Goal: Check status: Check status

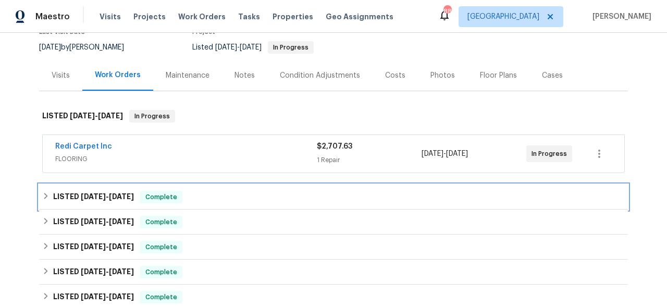
click at [120, 199] on span "[DATE]" at bounding box center [121, 196] width 25 height 7
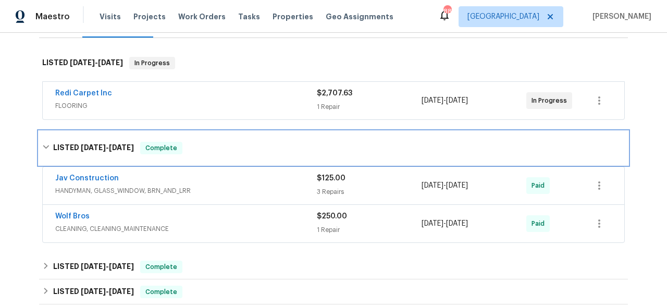
scroll to position [229, 0]
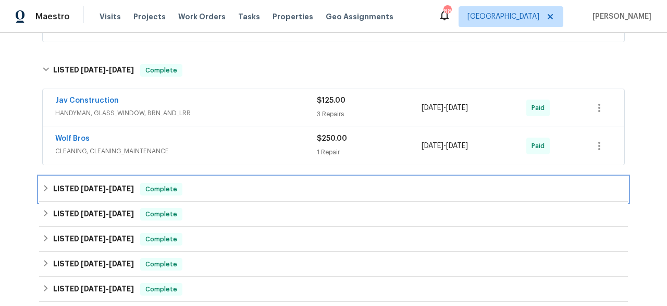
click at [120, 199] on div "LISTED [DATE] - [DATE] Complete" at bounding box center [333, 189] width 589 height 25
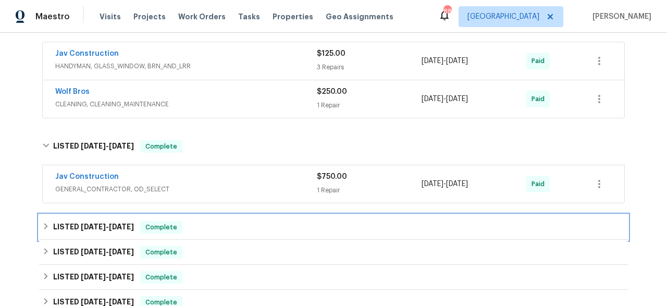
click at [129, 222] on h6 "LISTED [DATE] - [DATE]" at bounding box center [93, 227] width 81 height 13
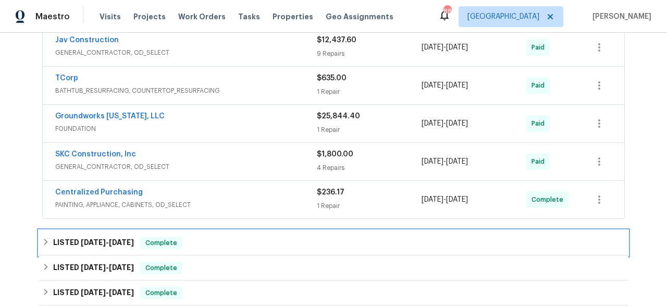
click at [124, 241] on span "[DATE]" at bounding box center [121, 242] width 25 height 7
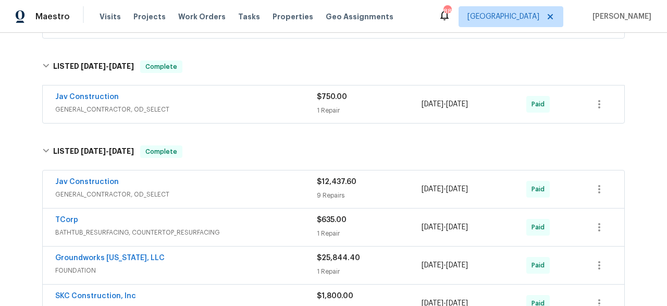
scroll to position [357, 0]
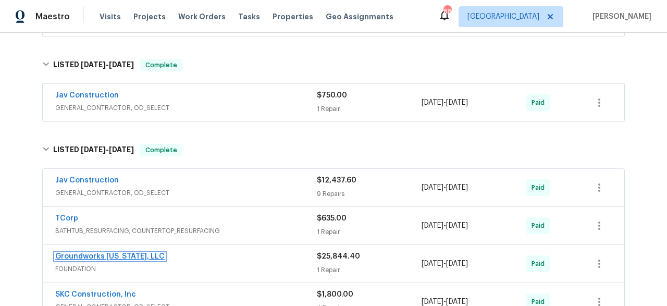
click at [135, 255] on link "Groundworks [US_STATE], LLC" at bounding box center [109, 256] width 109 height 7
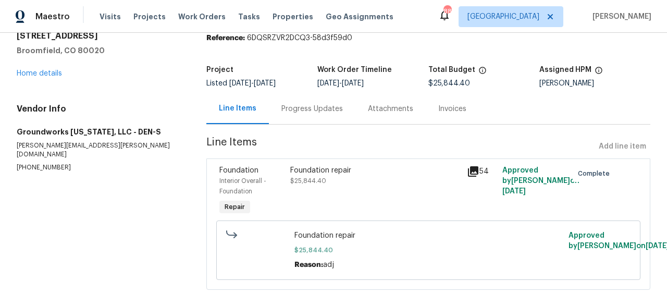
scroll to position [63, 0]
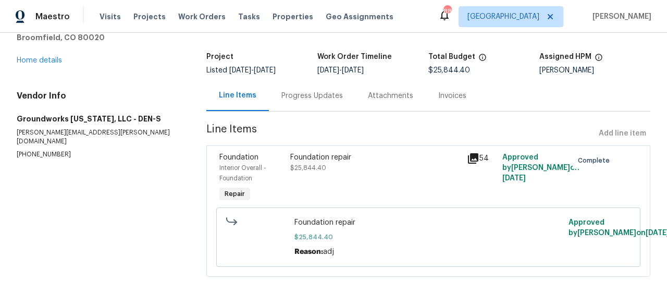
click at [311, 91] on div "Progress Updates" at bounding box center [313, 96] width 62 height 10
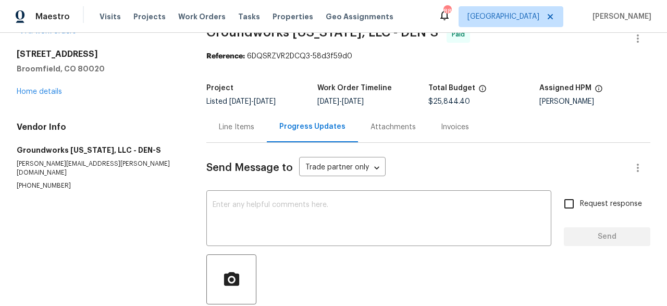
scroll to position [27, 0]
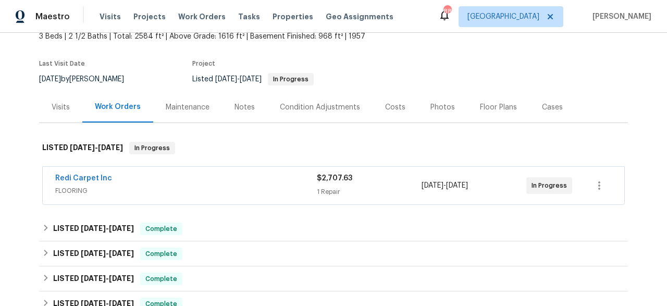
scroll to position [140, 0]
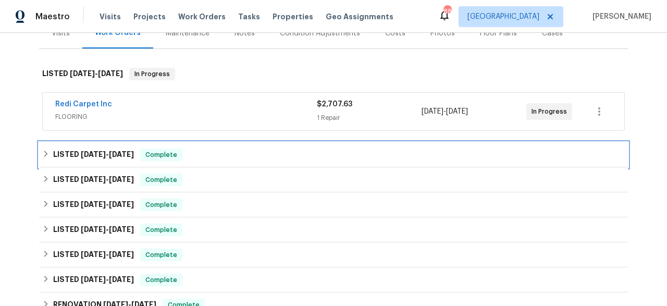
click at [111, 147] on div "LISTED [DATE] - [DATE] Complete" at bounding box center [333, 154] width 589 height 25
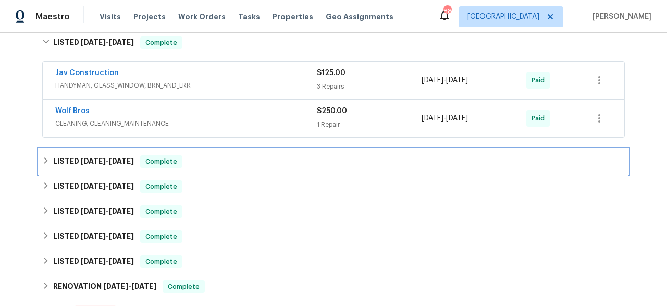
click at [126, 165] on h6 "LISTED 8/13/25 - 8/19/25" at bounding box center [93, 161] width 81 height 13
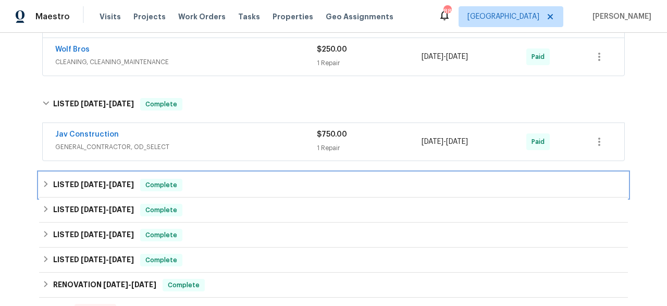
click at [118, 180] on h6 "LISTED [DATE] - [DATE]" at bounding box center [93, 185] width 81 height 13
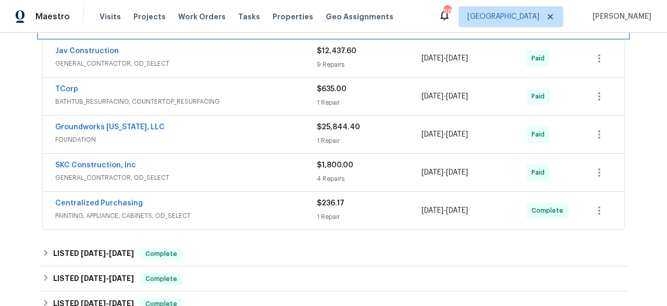
scroll to position [487, 0]
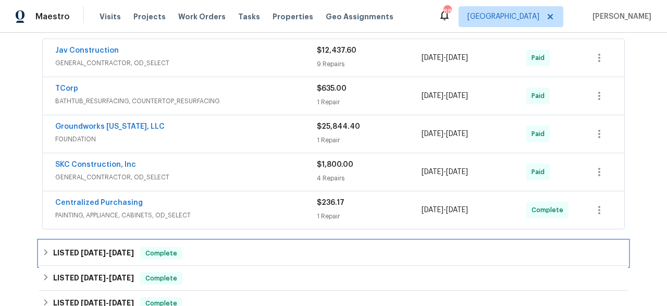
click at [108, 248] on h6 "LISTED 2/25/25 - 3/14/25" at bounding box center [93, 253] width 81 height 13
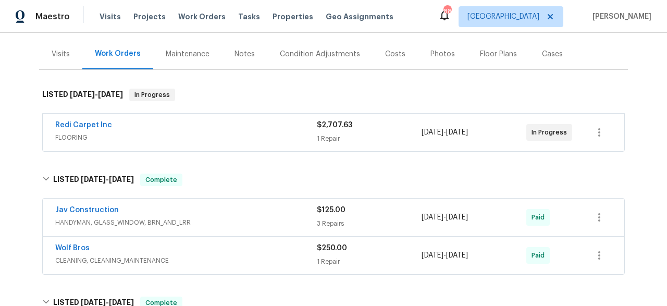
scroll to position [0, 0]
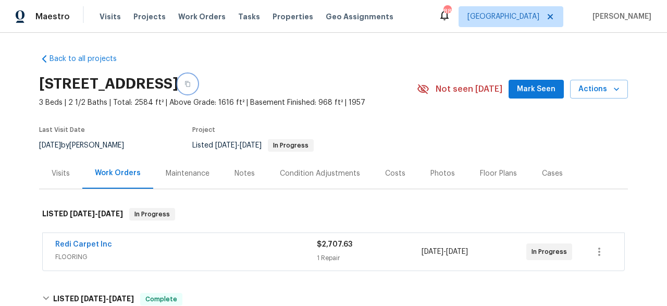
click at [191, 82] on icon "button" at bounding box center [188, 84] width 6 height 6
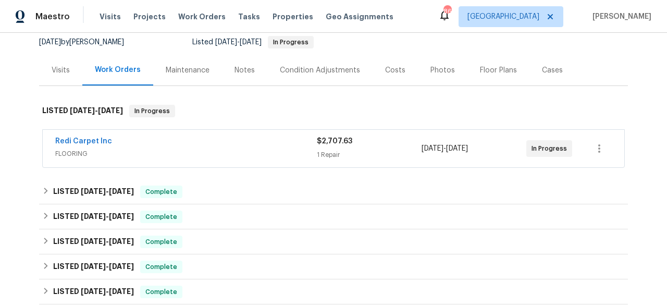
scroll to position [132, 0]
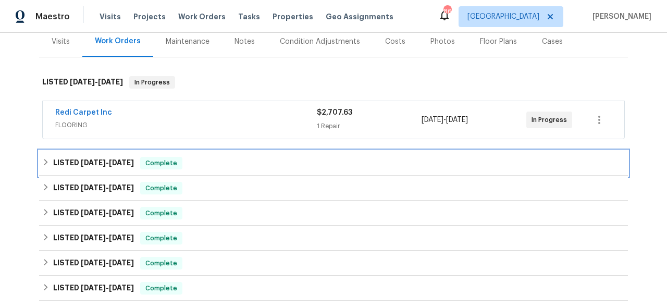
click at [106, 167] on h6 "LISTED 9/5/25 - 9/11/25" at bounding box center [93, 163] width 81 height 13
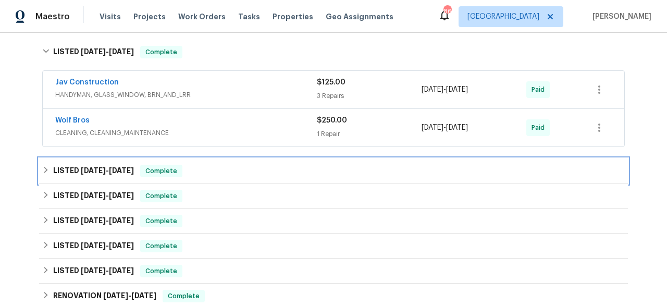
click at [106, 167] on span "8/13/25 - 8/19/25" at bounding box center [107, 170] width 53 height 7
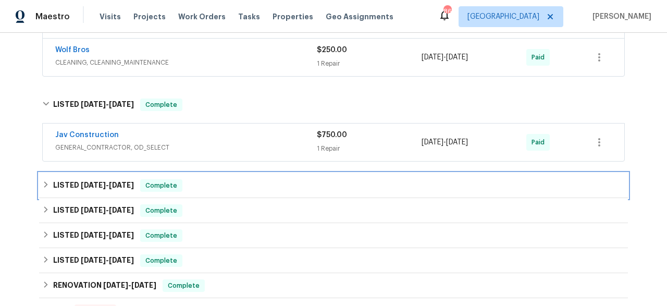
click at [104, 176] on div "LISTED [DATE] - [DATE] Complete" at bounding box center [333, 185] width 589 height 25
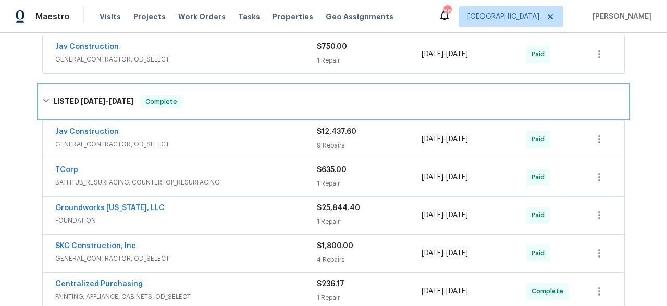
scroll to position [434, 0]
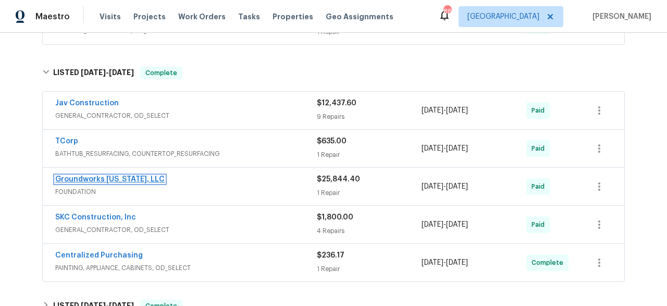
click at [138, 179] on link "Groundworks [US_STATE], LLC" at bounding box center [109, 179] width 109 height 7
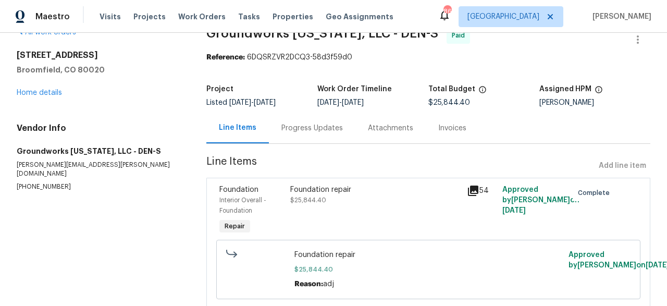
scroll to position [63, 0]
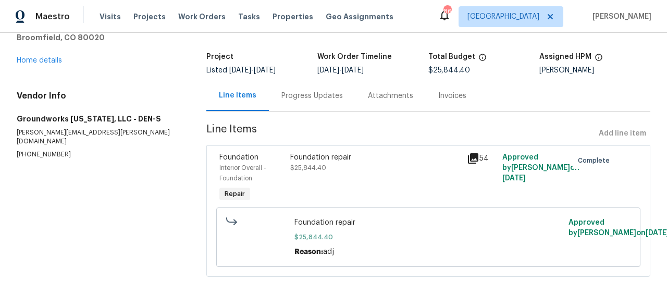
click at [336, 152] on div "Foundation repair" at bounding box center [375, 157] width 170 height 10
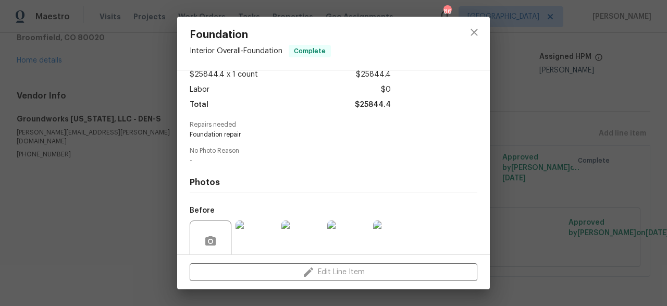
scroll to position [148, 0]
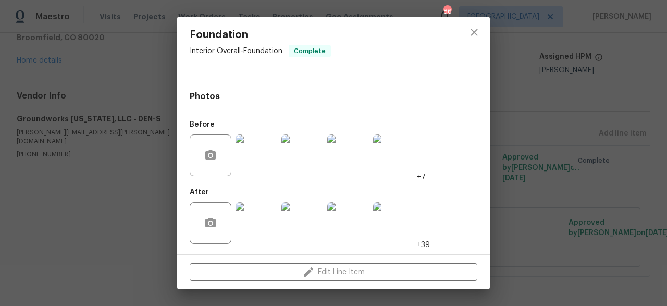
click at [521, 181] on div "Foundation Interior Overall - Foundation Complete Vendor Groundworks Colorado, …" at bounding box center [333, 153] width 667 height 306
